Goal: Information Seeking & Learning: Learn about a topic

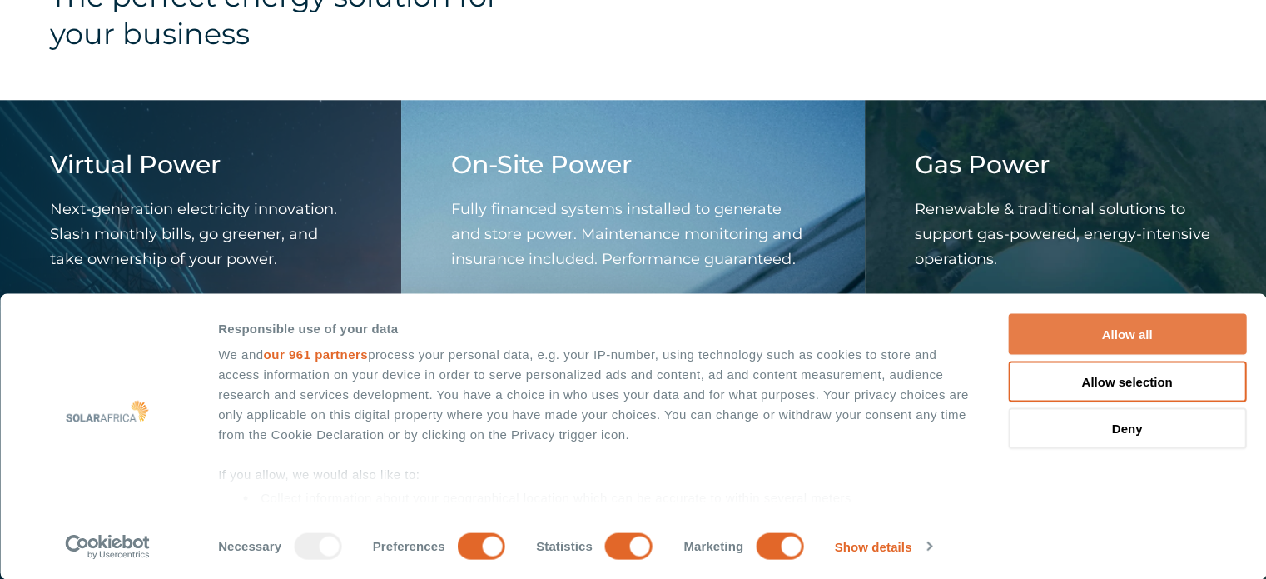
scroll to position [1748, 0]
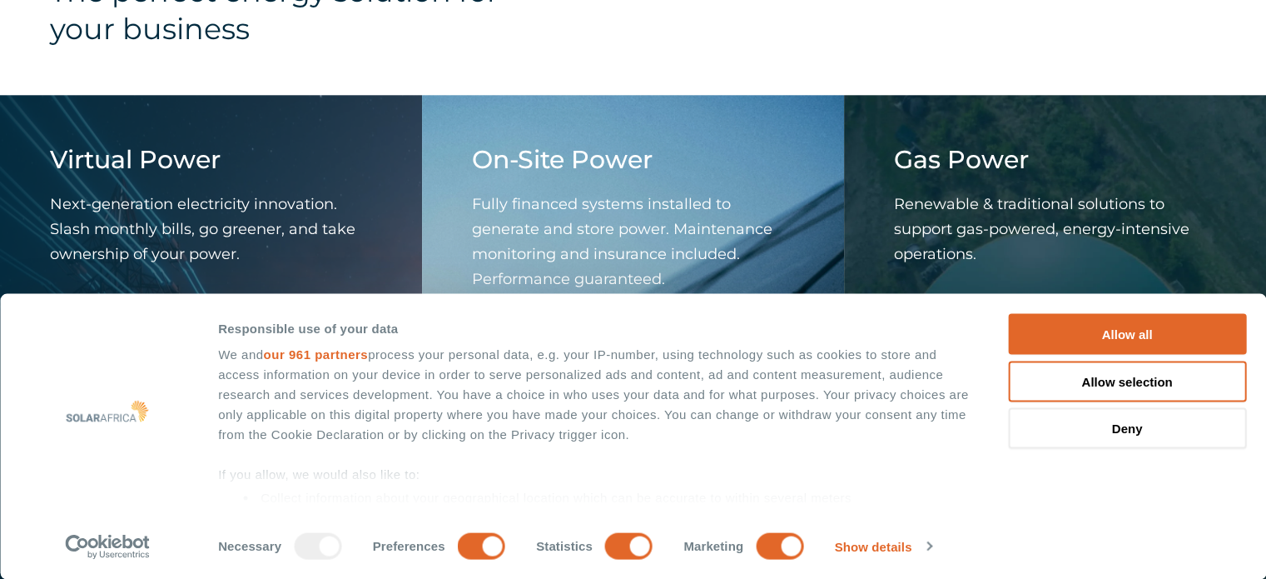
drag, startPoint x: 1099, startPoint y: 332, endPoint x: 747, endPoint y: 340, distance: 352.2
click at [1096, 332] on button "Allow all" at bounding box center [1127, 334] width 238 height 41
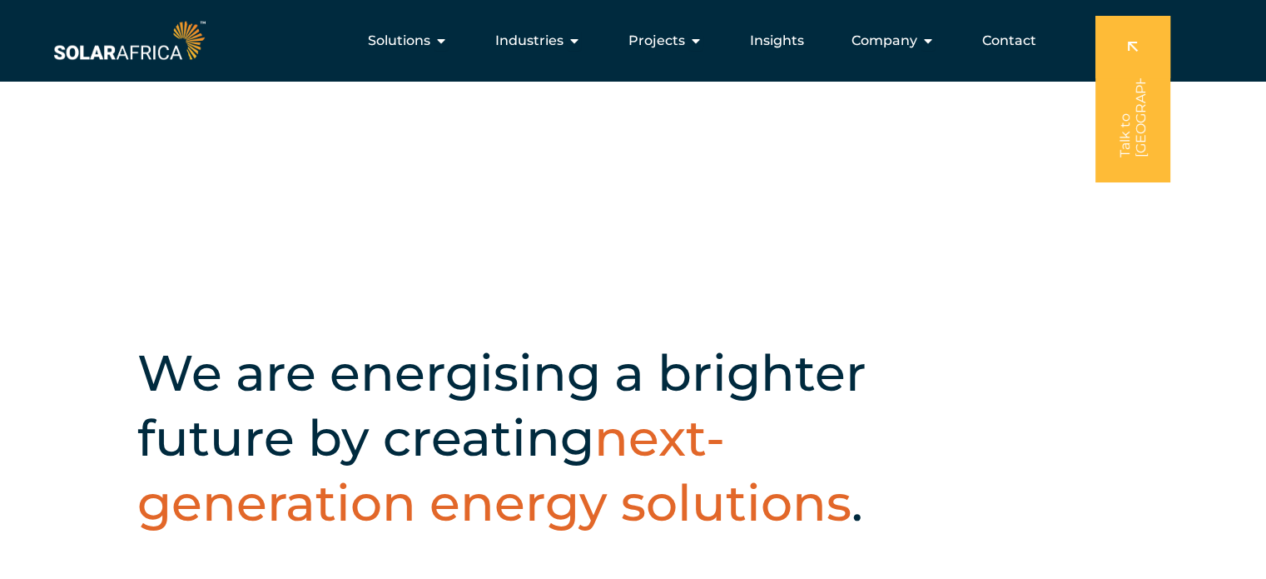
scroll to position [0, 0]
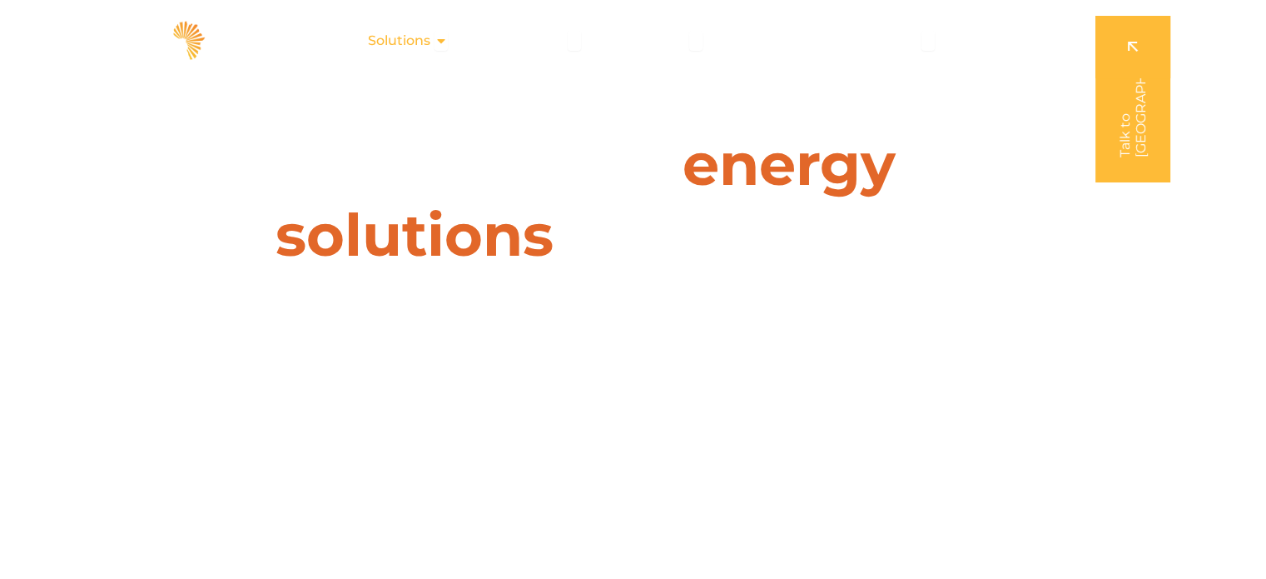
drag, startPoint x: 443, startPoint y: 40, endPoint x: 447, endPoint y: 50, distance: 10.8
click at [443, 40] on icon "Menu" at bounding box center [441, 40] width 13 height 13
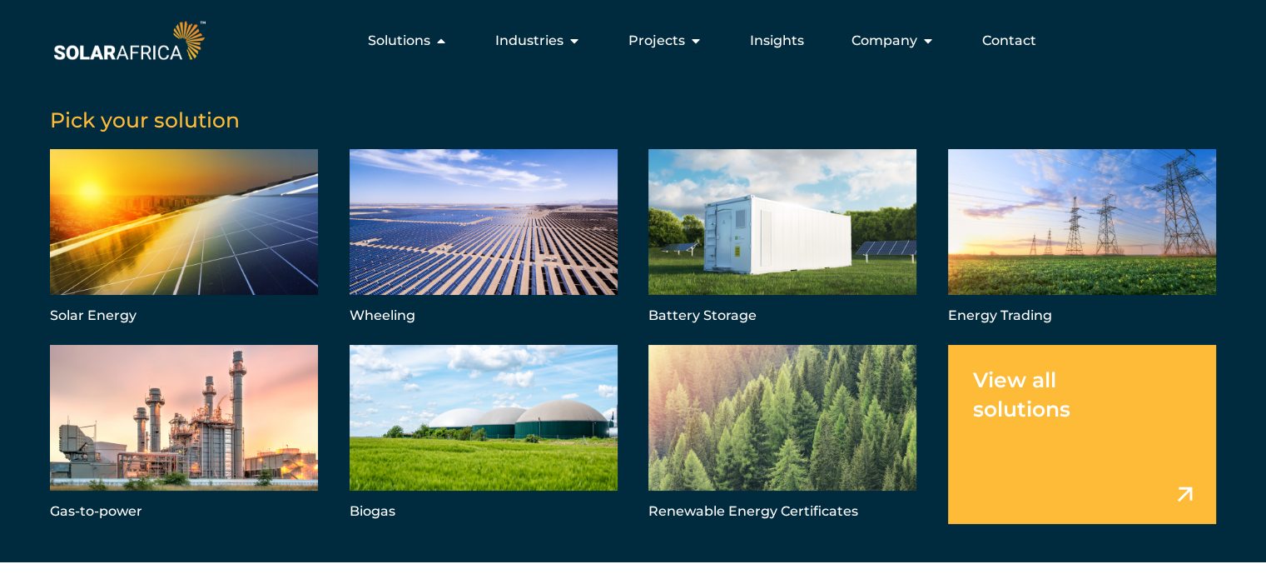
click at [1182, 489] on link "Menu" at bounding box center [1082, 434] width 268 height 179
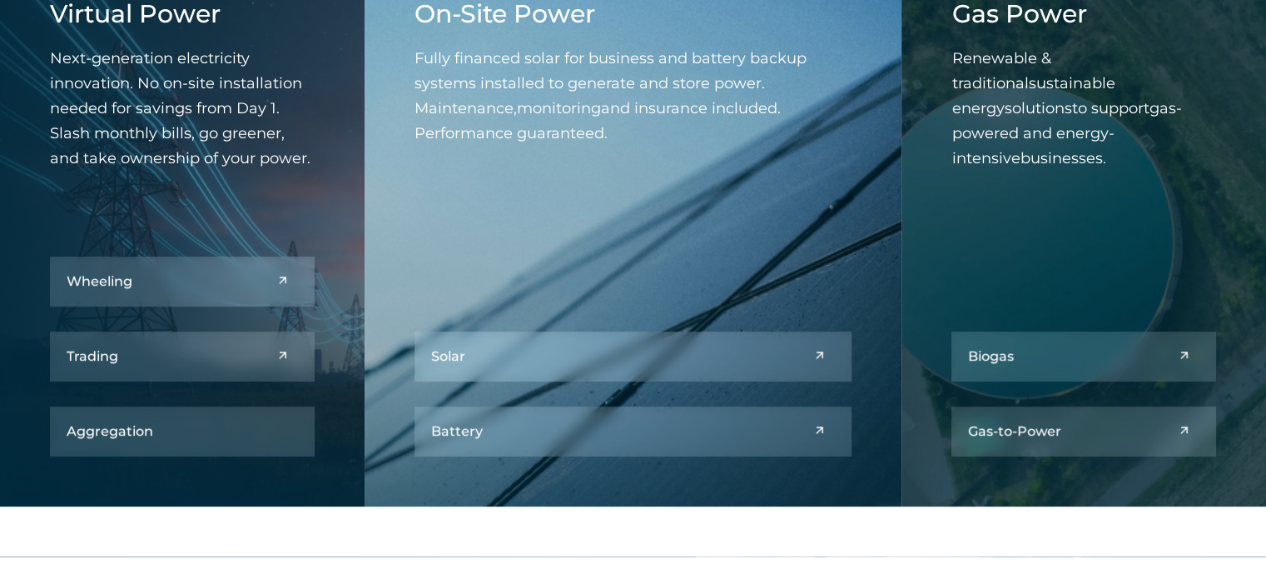
scroll to position [860, 0]
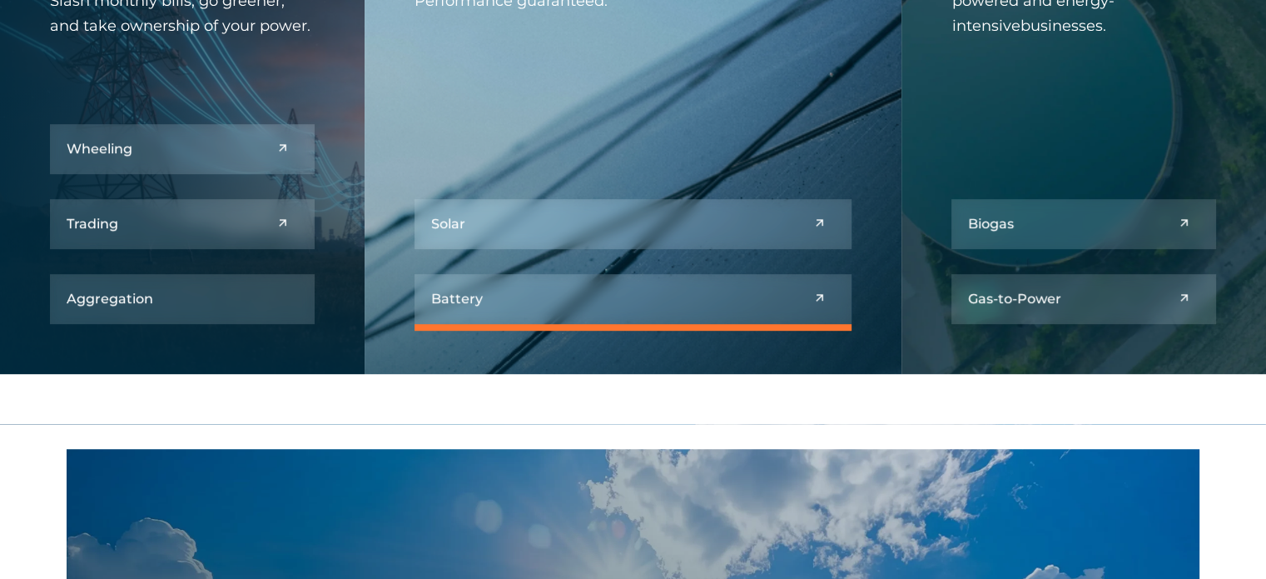
click at [462, 296] on link at bounding box center [634, 299] width 438 height 50
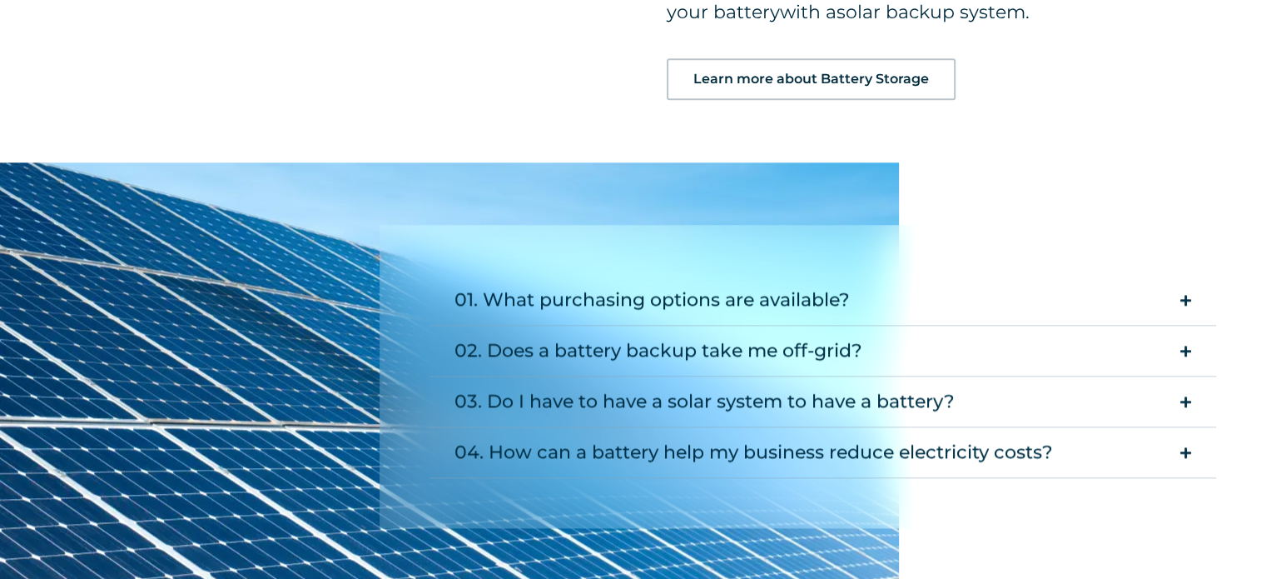
scroll to position [1915, 0]
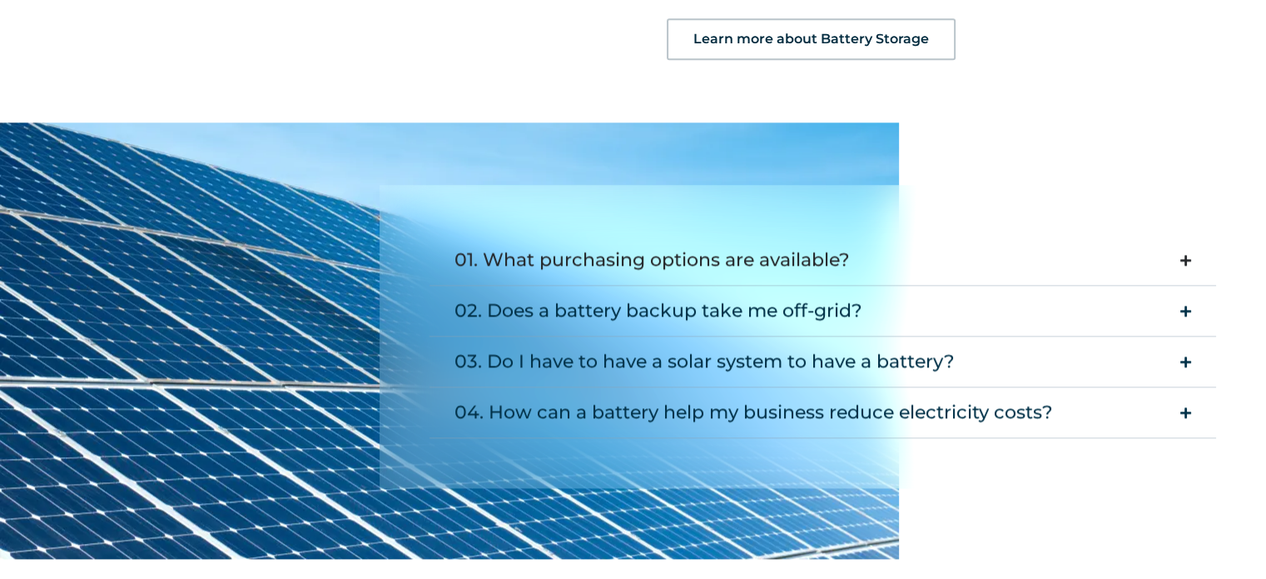
click at [1179, 250] on summary "01. What purchasing options are available?" at bounding box center [823, 260] width 787 height 51
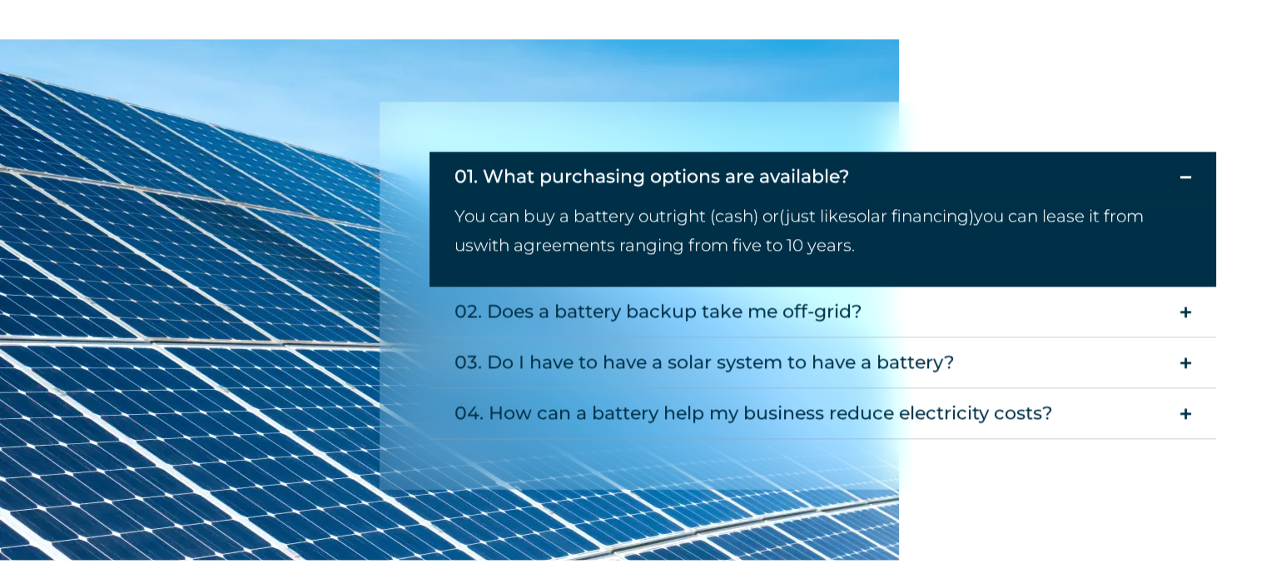
scroll to position [2081, 0]
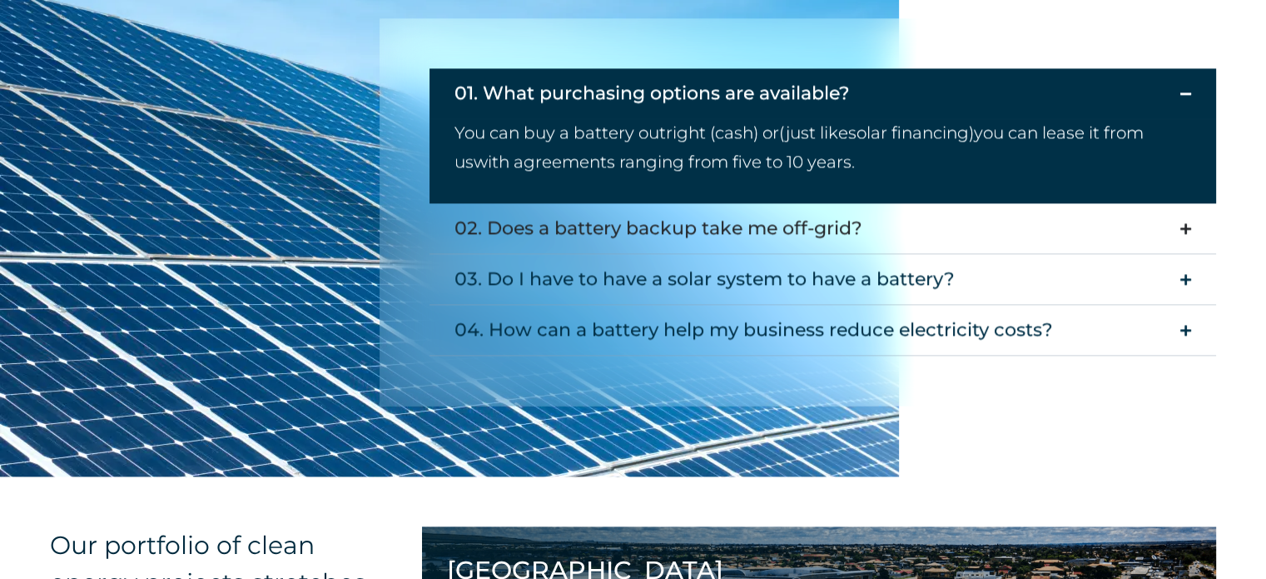
click at [1188, 222] on icon "Accordion. Open links with Enter or Space, close with Escape, and navigate with…" at bounding box center [1186, 228] width 11 height 12
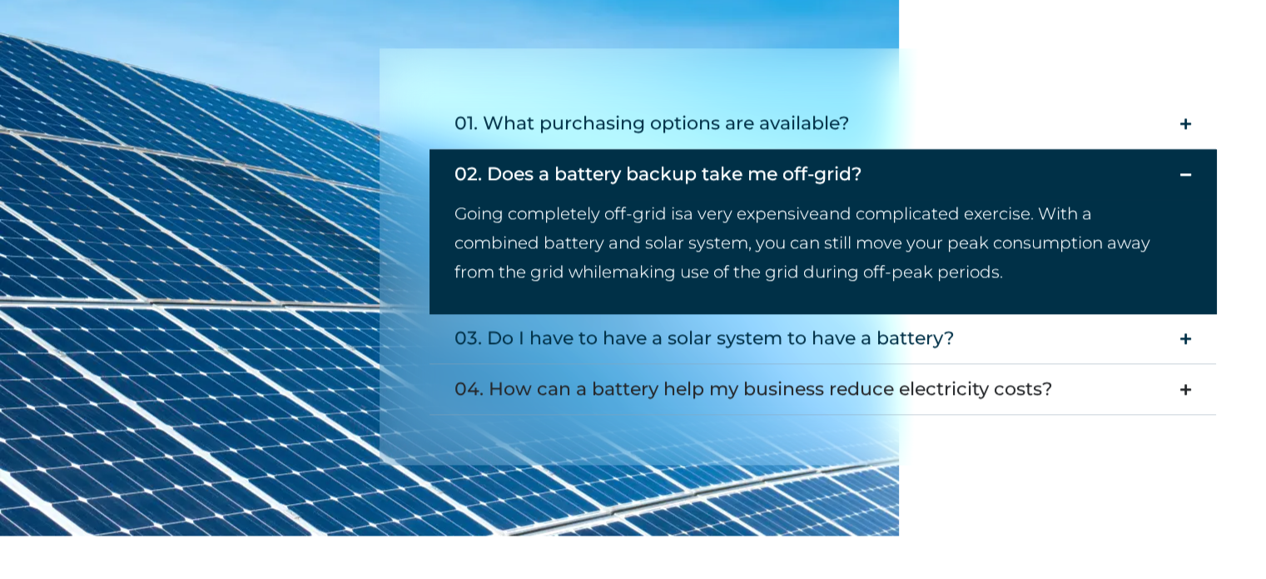
scroll to position [2079, 0]
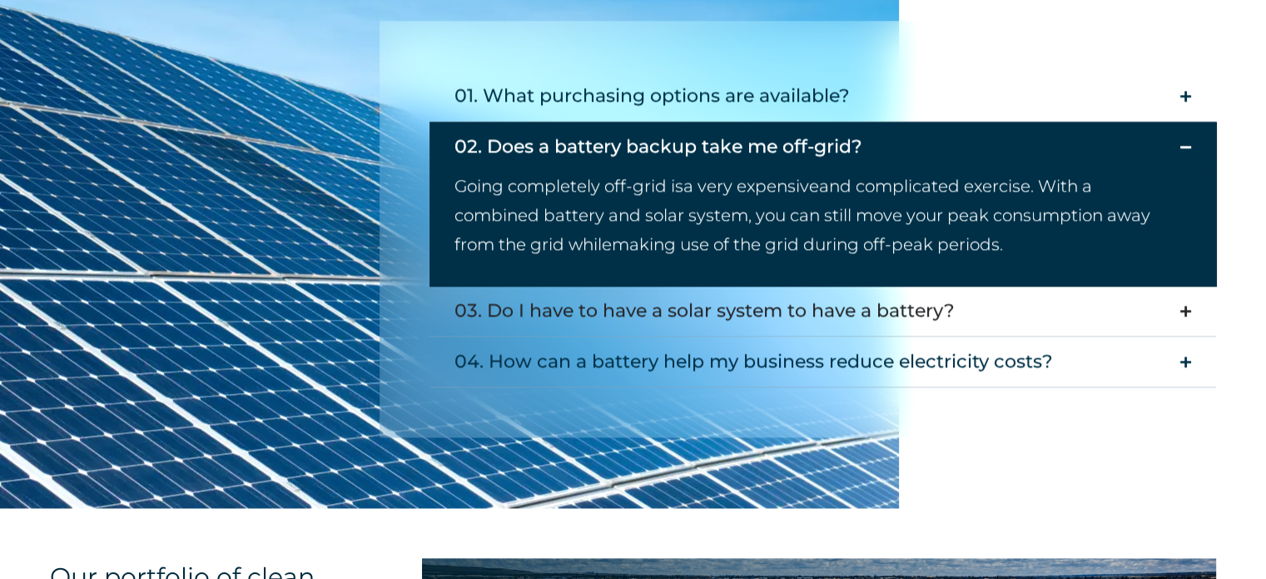
click at [1176, 303] on summary "03. Do I have to have a solar system to have a battery?" at bounding box center [823, 311] width 787 height 51
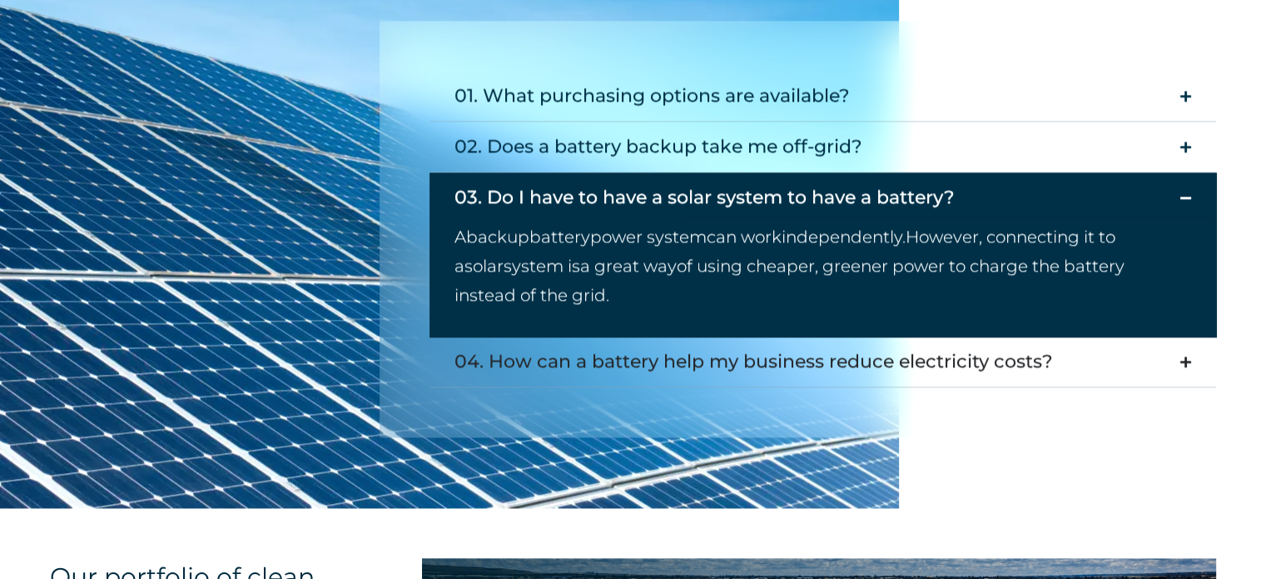
click at [1191, 358] on icon "Accordion. Open links with Enter or Space, close with Escape, and navigate with…" at bounding box center [1186, 361] width 11 height 12
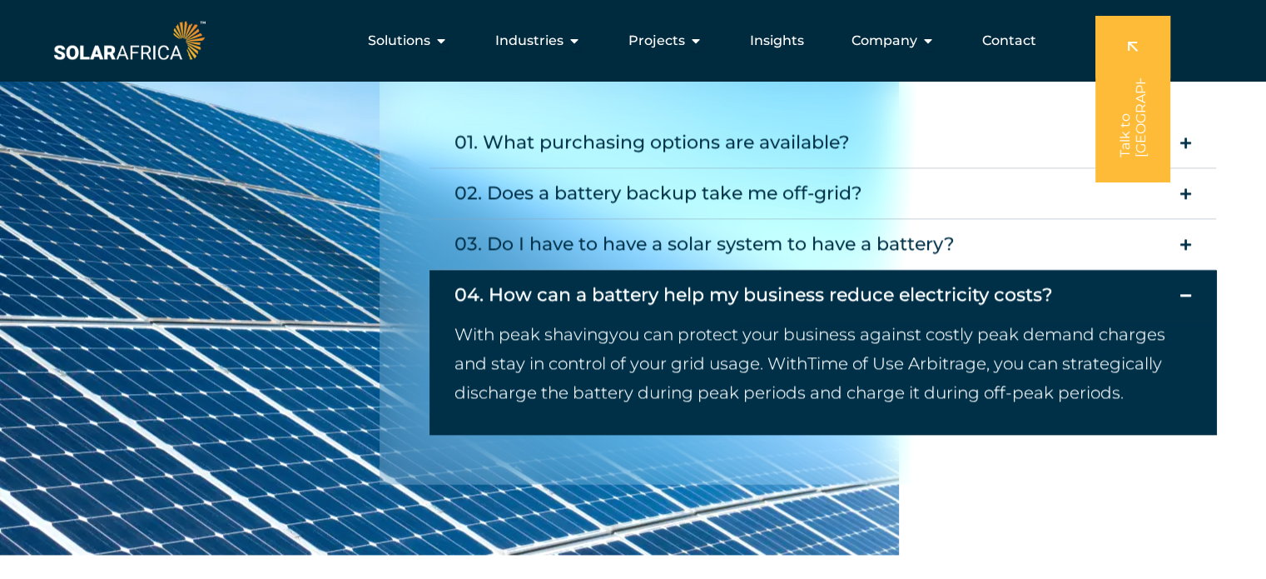
scroll to position [1996, 0]
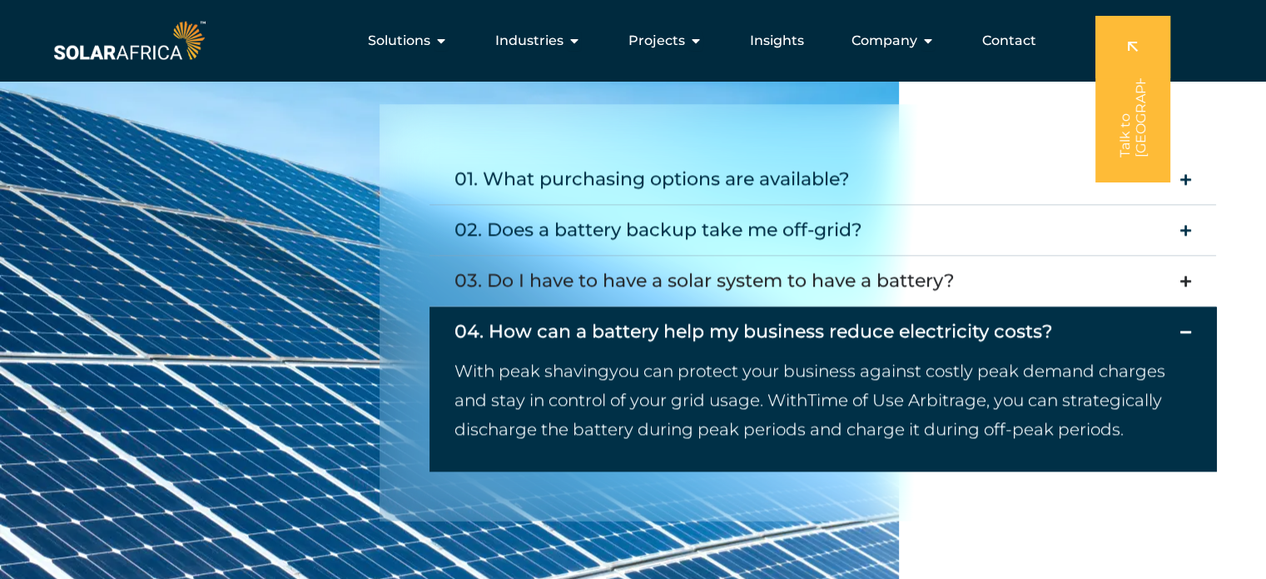
click at [621, 280] on div "03. Do I have to have a solar system to have a battery?" at bounding box center [705, 280] width 500 height 33
